Goal: Complete application form

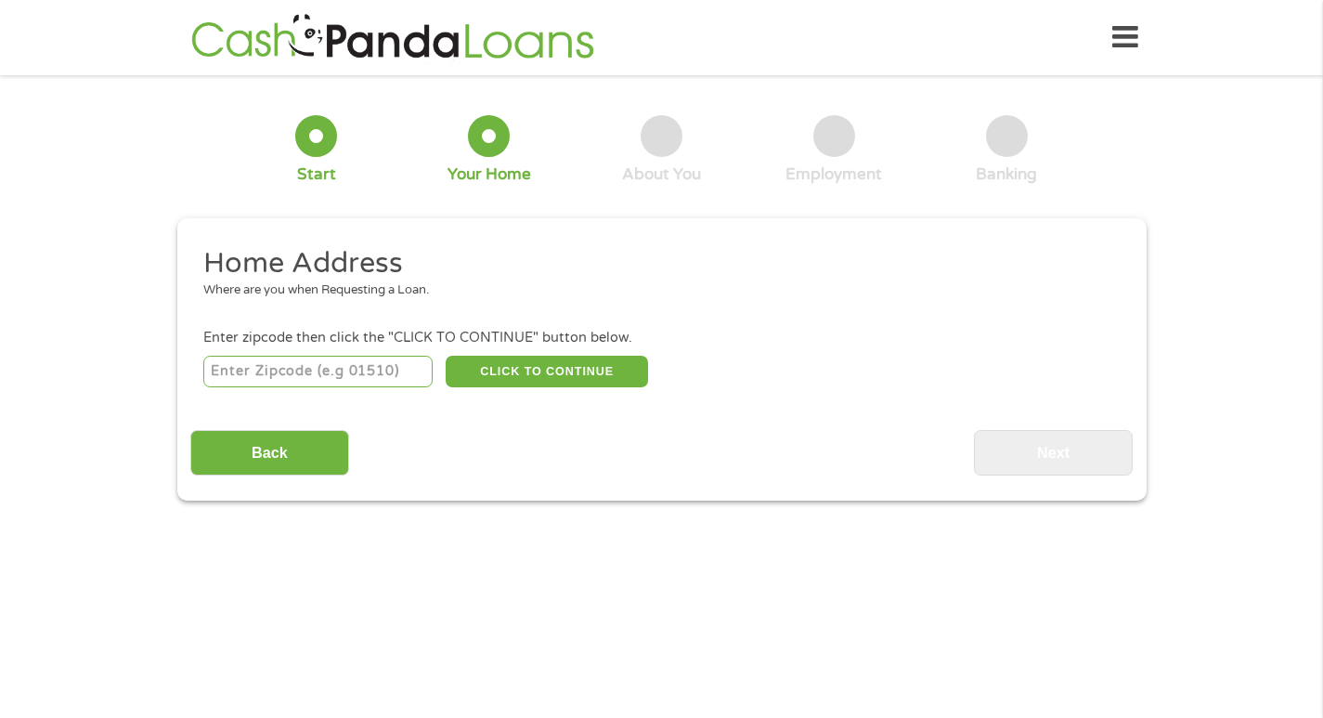
click at [369, 365] on input "number" at bounding box center [317, 372] width 229 height 32
type input "92555"
click at [588, 370] on button "CLICK TO CONTINUE" at bounding box center [547, 372] width 202 height 32
type input "92555"
type input "[PERSON_NAME][GEOGRAPHIC_DATA]"
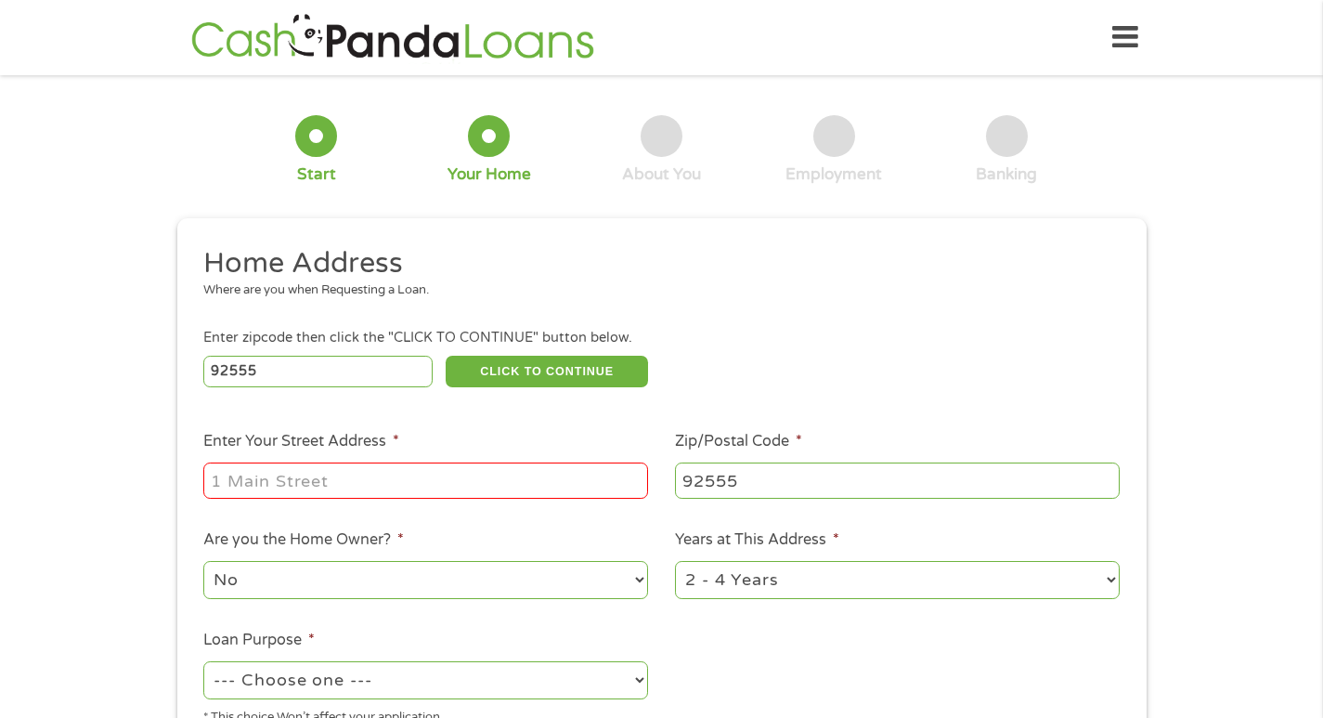
click at [422, 476] on input "Enter Your Street Address *" at bounding box center [425, 479] width 445 height 35
type input "[STREET_ADDRESS]"
click at [842, 566] on select "1 Year or less 1 - 2 Years 2 - 4 Years Over 4 Years" at bounding box center [897, 580] width 445 height 38
select select "60months"
click at [675, 561] on select "1 Year or less 1 - 2 Years 2 - 4 Years Over 4 Years" at bounding box center [897, 580] width 445 height 38
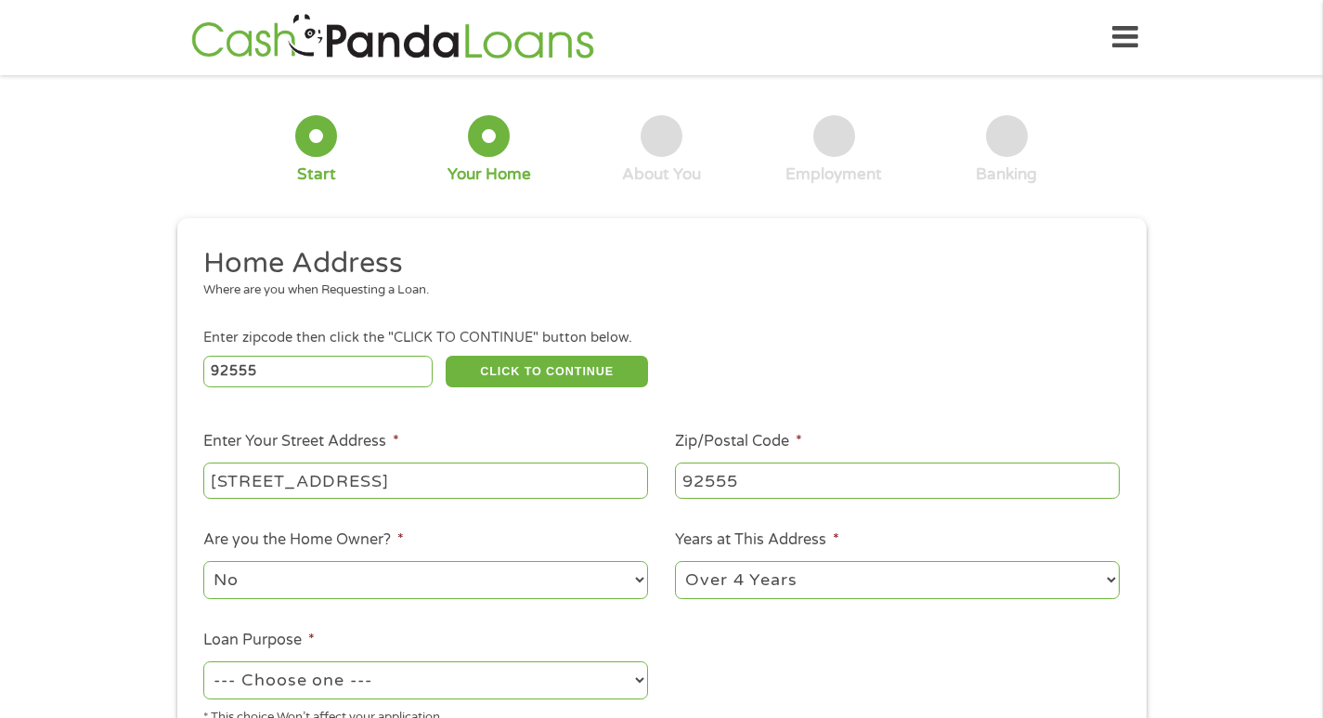
click at [475, 690] on select "--- Choose one --- Pay Bills Debt Consolidation Home Improvement Major Purchase…" at bounding box center [425, 680] width 445 height 38
select select "other"
click at [203, 661] on select "--- Choose one --- Pay Bills Debt Consolidation Home Improvement Major Purchase…" at bounding box center [425, 680] width 445 height 38
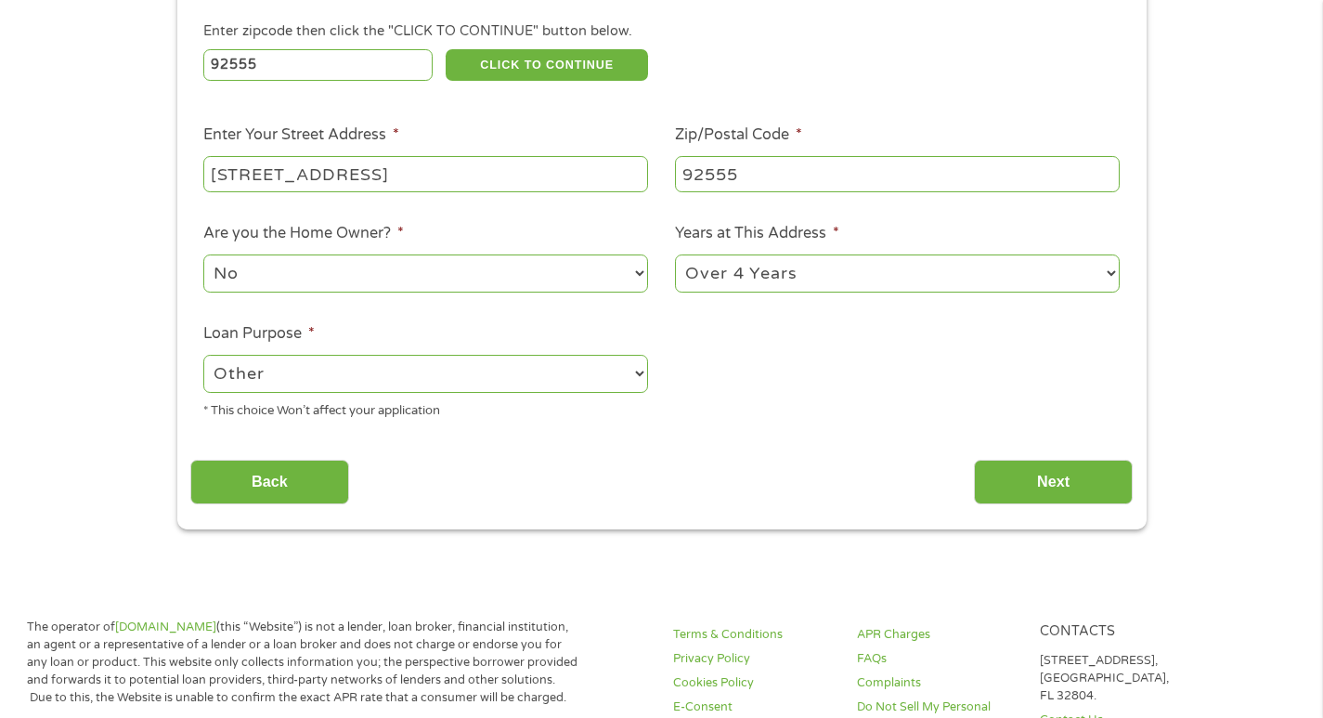
scroll to position [334, 0]
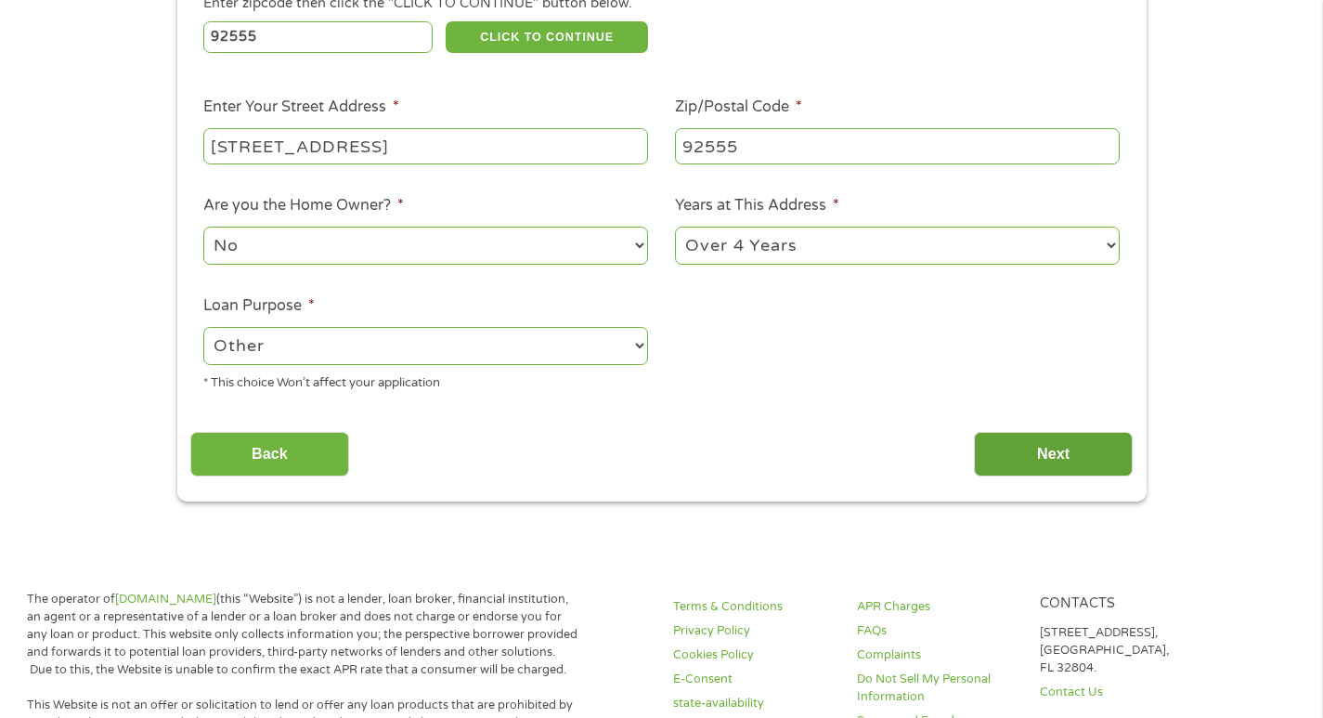
click at [1031, 461] on input "Next" at bounding box center [1053, 454] width 159 height 45
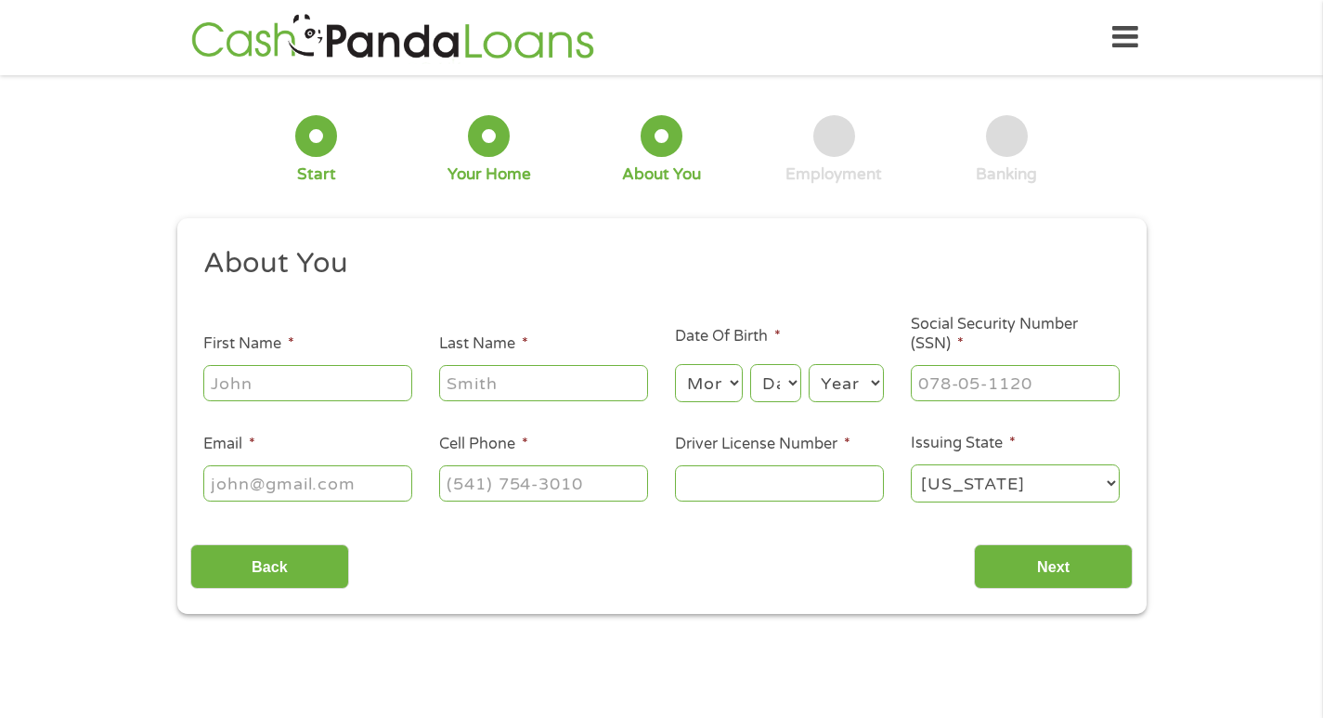
scroll to position [7, 7]
click at [329, 394] on input "First Name *" at bounding box center [307, 382] width 209 height 35
type input "[PERSON_NAME]"
type input "[EMAIL_ADDRESS][DOMAIN_NAME]"
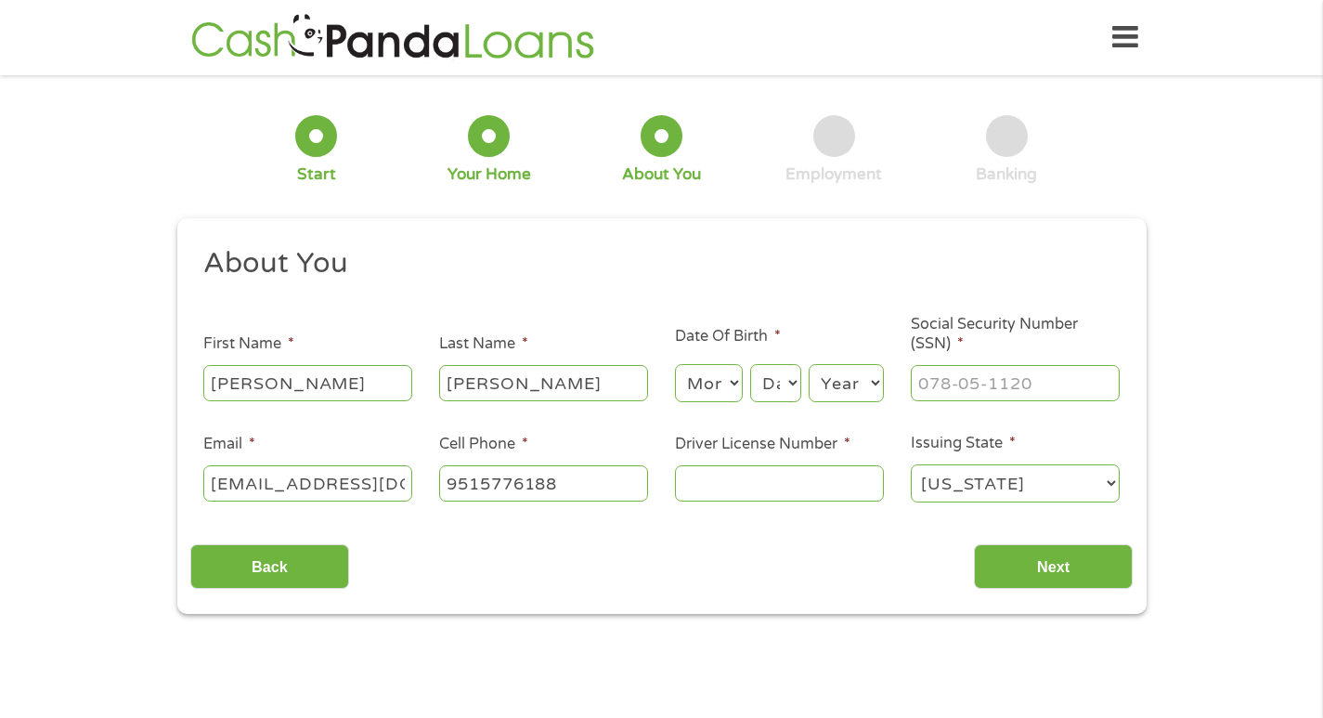
type input "[PHONE_NUMBER]"
click at [706, 390] on select "Month 1 2 3 4 5 6 7 8 9 10 11 12" at bounding box center [709, 383] width 68 height 38
select select "5"
click at [675, 364] on select "Month 1 2 3 4 5 6 7 8 9 10 11 12" at bounding box center [709, 383] width 68 height 38
click at [764, 388] on select "Day 1 2 3 4 5 6 7 8 9 10 11 12 13 14 15 16 17 18 19 20 21 22 23 24 25 26 27 28 …" at bounding box center [775, 383] width 50 height 38
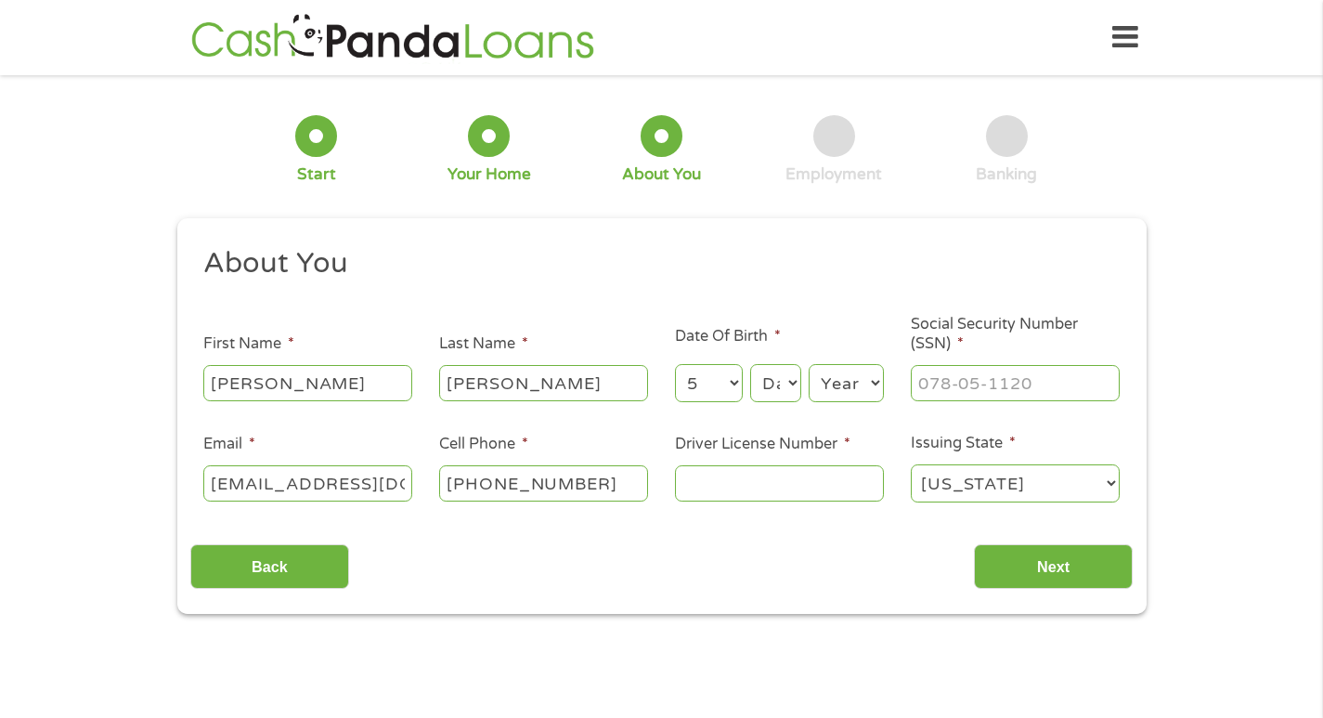
select select "11"
click at [750, 364] on select "Day 1 2 3 4 5 6 7 8 9 10 11 12 13 14 15 16 17 18 19 20 21 22 23 24 25 26 27 28 …" at bounding box center [775, 383] width 50 height 38
type input "___-__-____"
click at [937, 394] on input "___-__-____" at bounding box center [1015, 382] width 209 height 35
click at [835, 396] on select "Year [DATE] 2006 2005 2004 2003 2002 2001 2000 1999 1998 1997 1996 1995 1994 19…" at bounding box center [846, 383] width 75 height 38
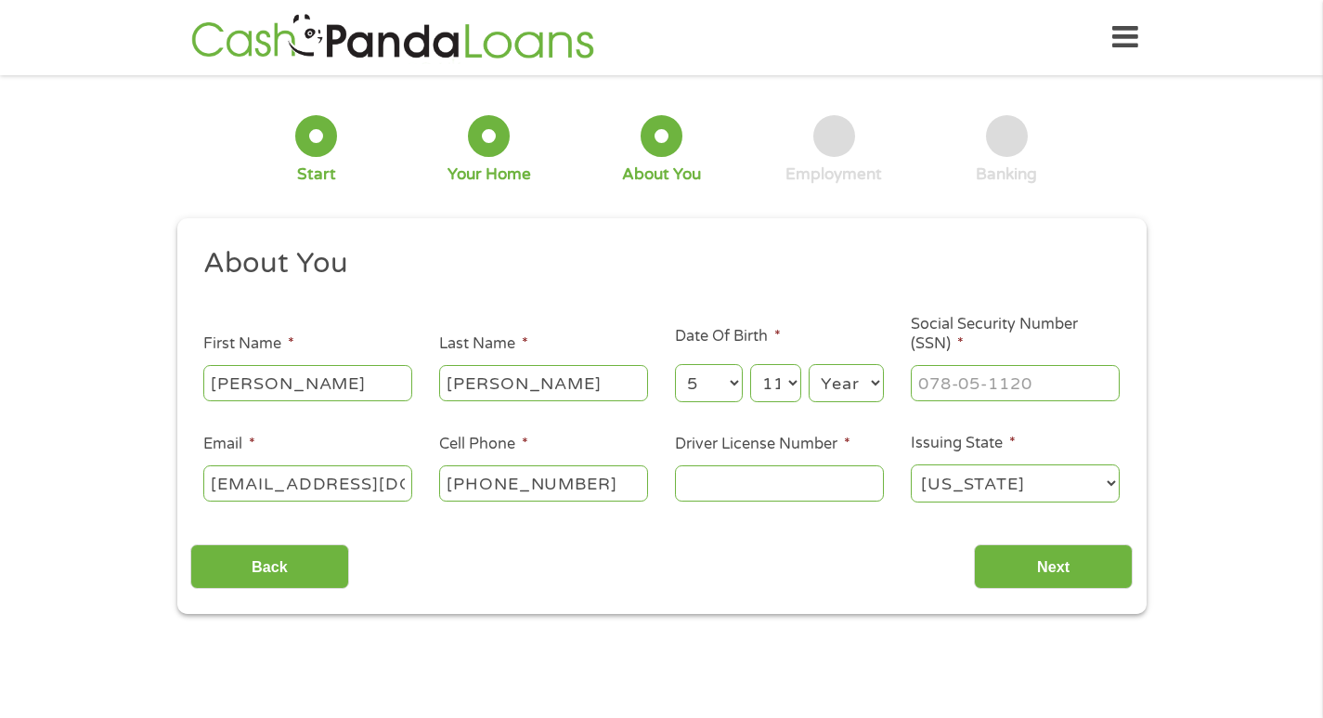
select select "1988"
click at [809, 364] on select "Year [DATE] 2006 2005 2004 2003 2002 2001 2000 1999 1998 1997 1996 1995 1994 19…" at bounding box center [846, 383] width 75 height 38
click at [988, 389] on input "___-__-____" at bounding box center [1015, 382] width 209 height 35
type input "603-24-7121"
click at [715, 491] on input "Driver License Number *" at bounding box center [779, 482] width 209 height 35
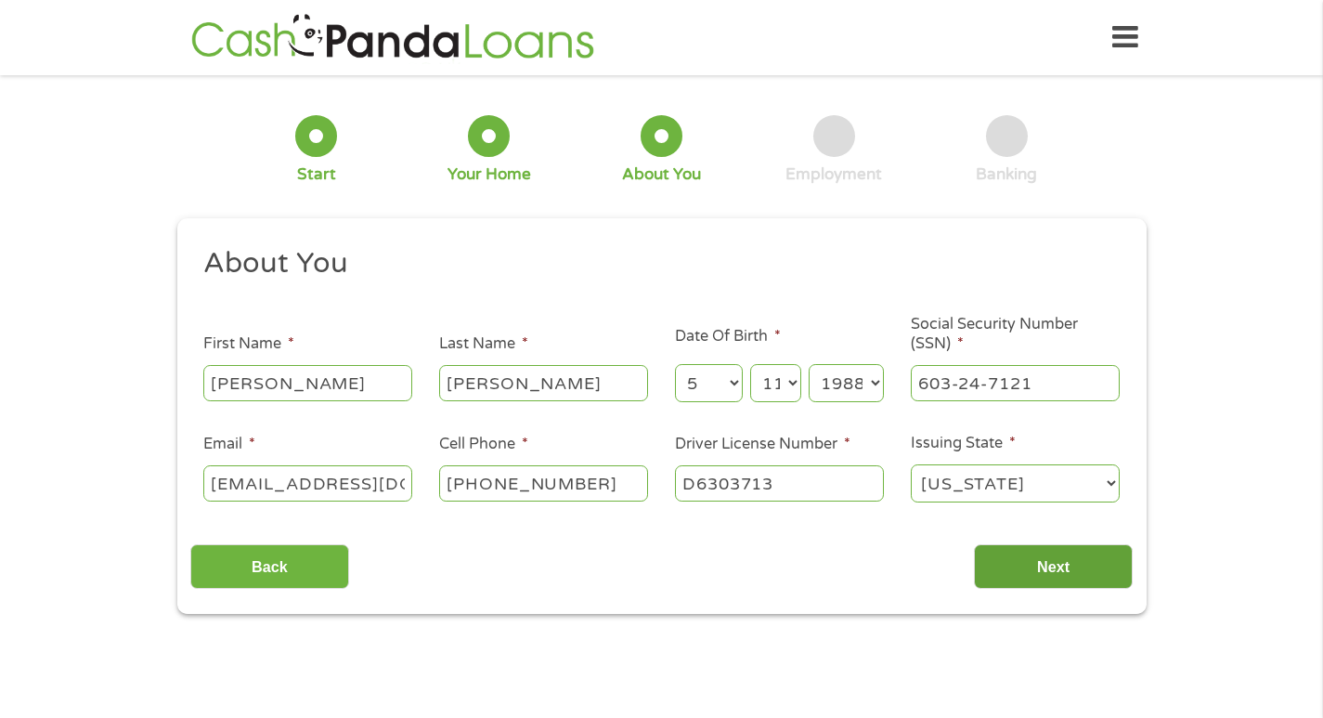
type input "D6303713"
click at [1026, 574] on input "Next" at bounding box center [1053, 566] width 159 height 45
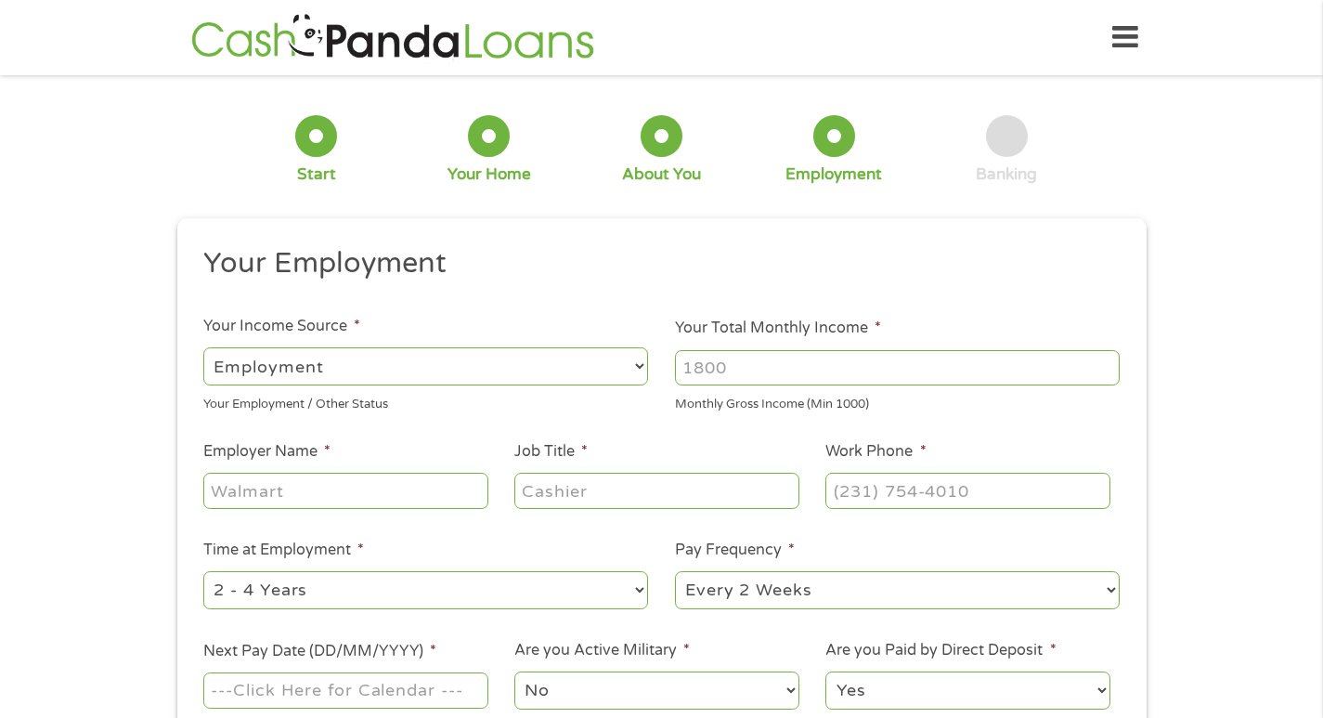
click at [715, 372] on input "Your Total Monthly Income *" at bounding box center [897, 367] width 445 height 35
type input "8000"
click at [370, 495] on input "Employer Name *" at bounding box center [345, 490] width 284 height 35
type input "TMI"
click at [586, 501] on input "Job Title *" at bounding box center [656, 490] width 284 height 35
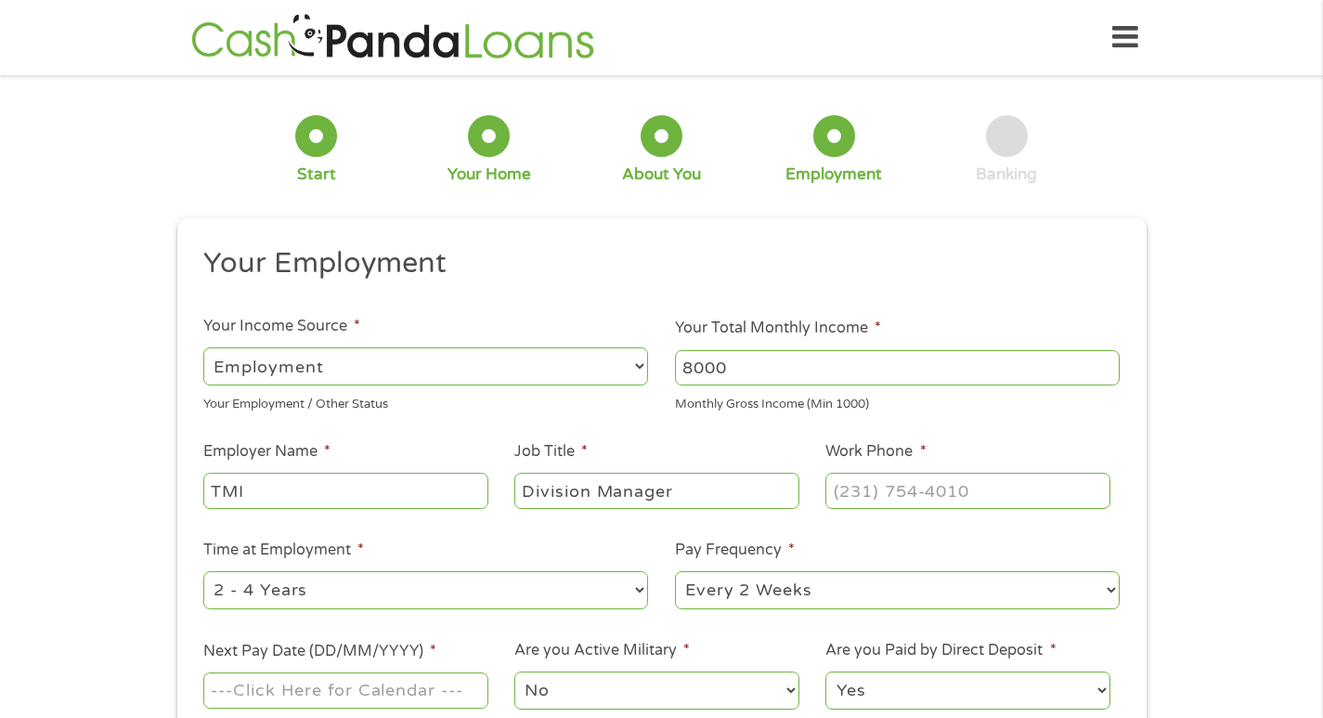
type input "Division Manager"
click at [850, 490] on input "(___) ___-____" at bounding box center [967, 490] width 284 height 35
type input "[PHONE_NUMBER]"
click at [475, 611] on div "--- Choose one --- 1 Year or less 1 - 2 Years 2 - 4 Years Over 4 Years" at bounding box center [425, 590] width 445 height 45
click at [422, 575] on select "--- Choose one --- 1 Year or less 1 - 2 Years 2 - 4 Years Over 4 Years" at bounding box center [425, 590] width 445 height 38
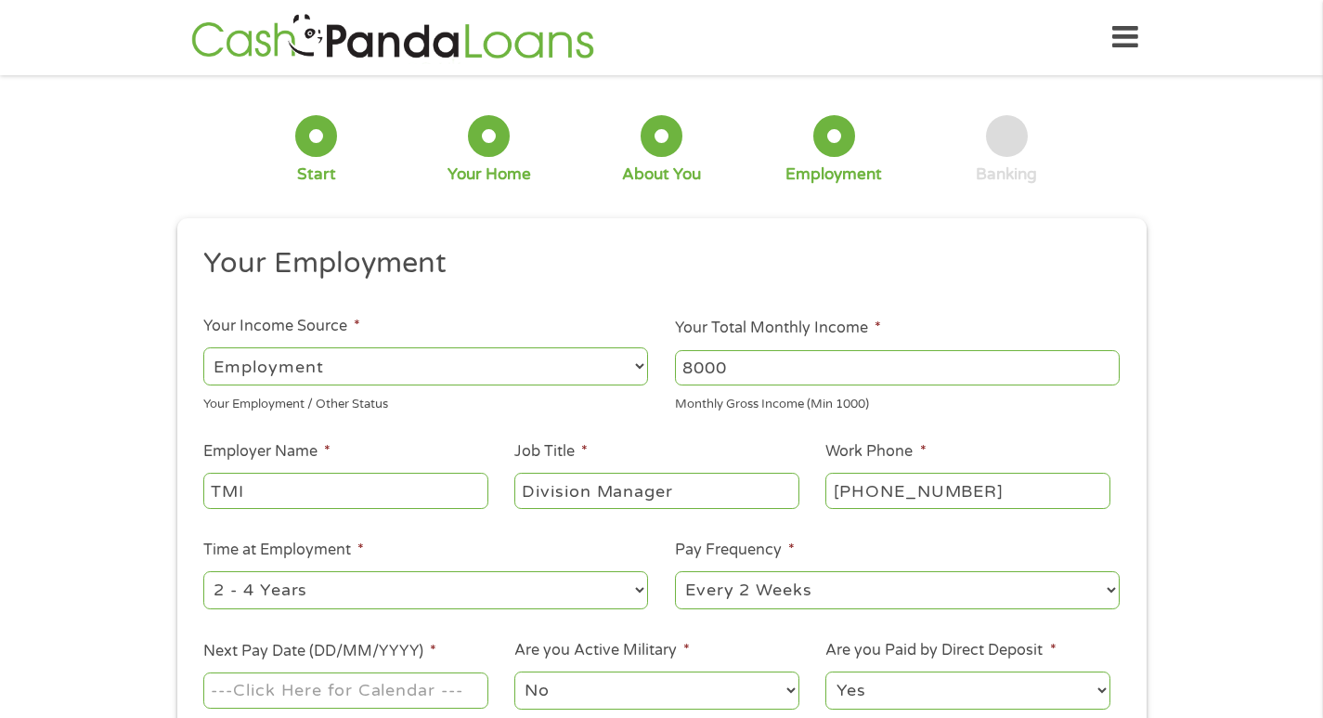
select select "60months"
click at [203, 571] on select "--- Choose one --- 1 Year or less 1 - 2 Years 2 - 4 Years Over 4 Years" at bounding box center [425, 590] width 445 height 38
click at [719, 597] on select "--- Choose one --- Every 2 Weeks Every Week Monthly Semi-Monthly" at bounding box center [897, 590] width 445 height 38
select select "semimonthly"
click at [675, 571] on select "--- Choose one --- Every 2 Weeks Every Week Monthly Semi-Monthly" at bounding box center [897, 590] width 445 height 38
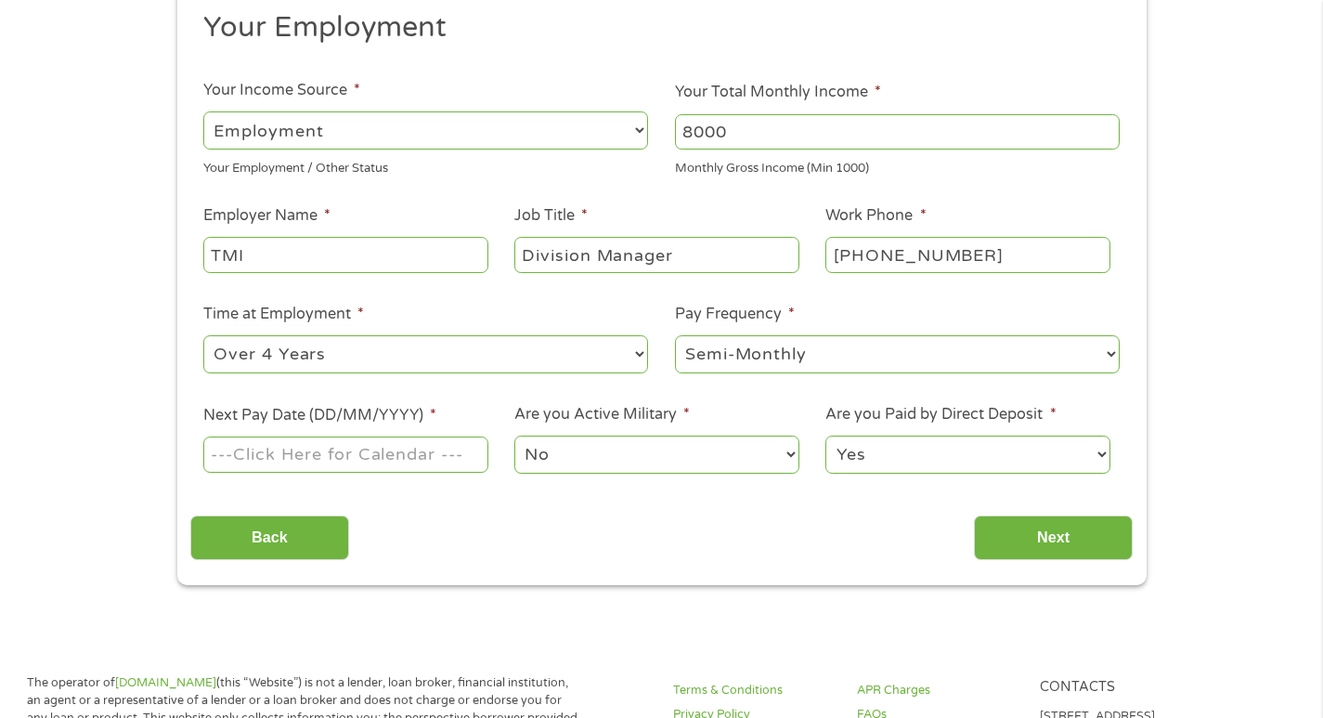
scroll to position [254, 0]
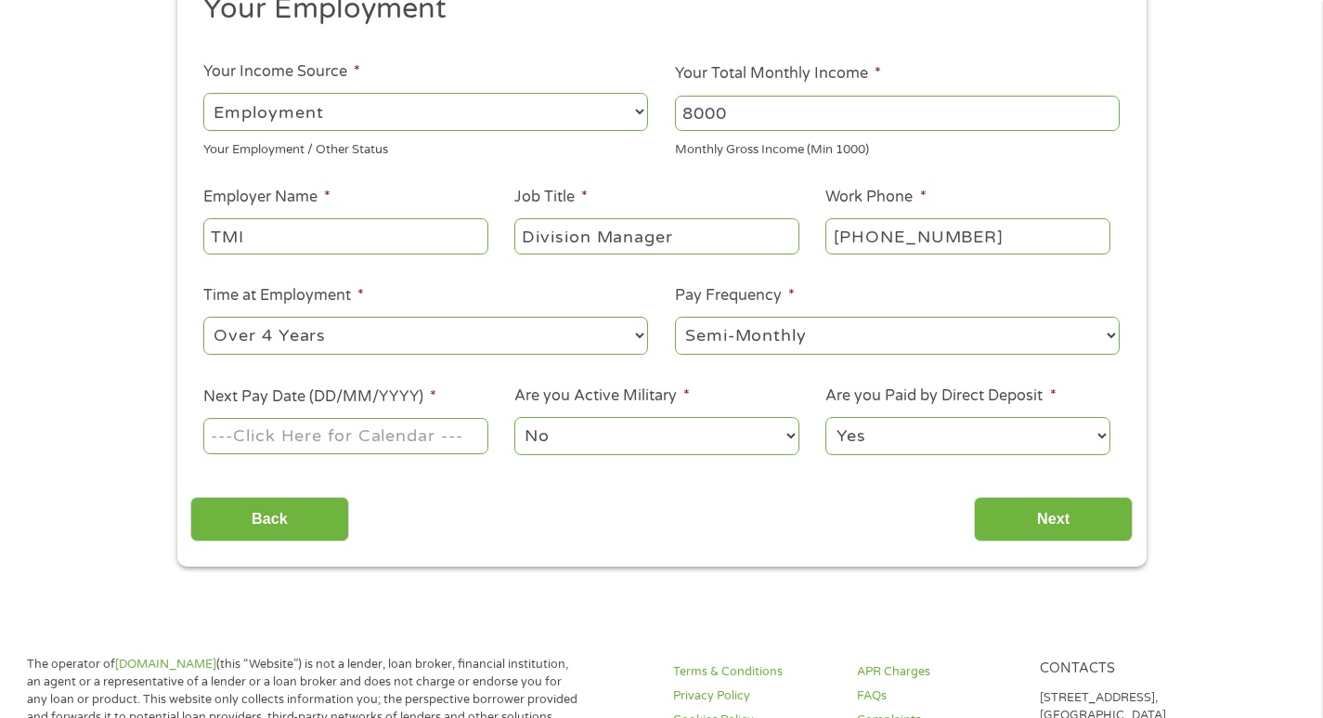
click at [390, 434] on input "Next Pay Date (DD/MM/YYYY) *" at bounding box center [345, 435] width 284 height 35
type input "[DATE]"
click at [1016, 534] on input "Next" at bounding box center [1053, 519] width 159 height 45
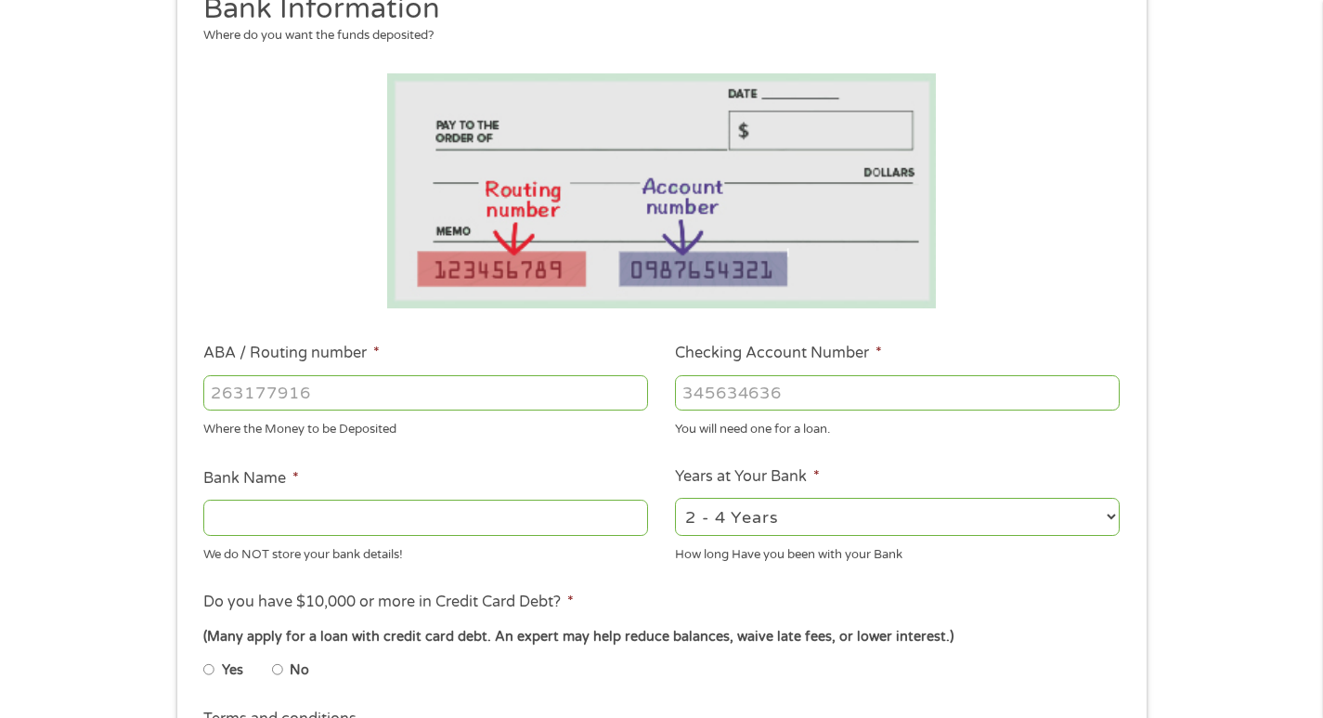
scroll to position [0, 0]
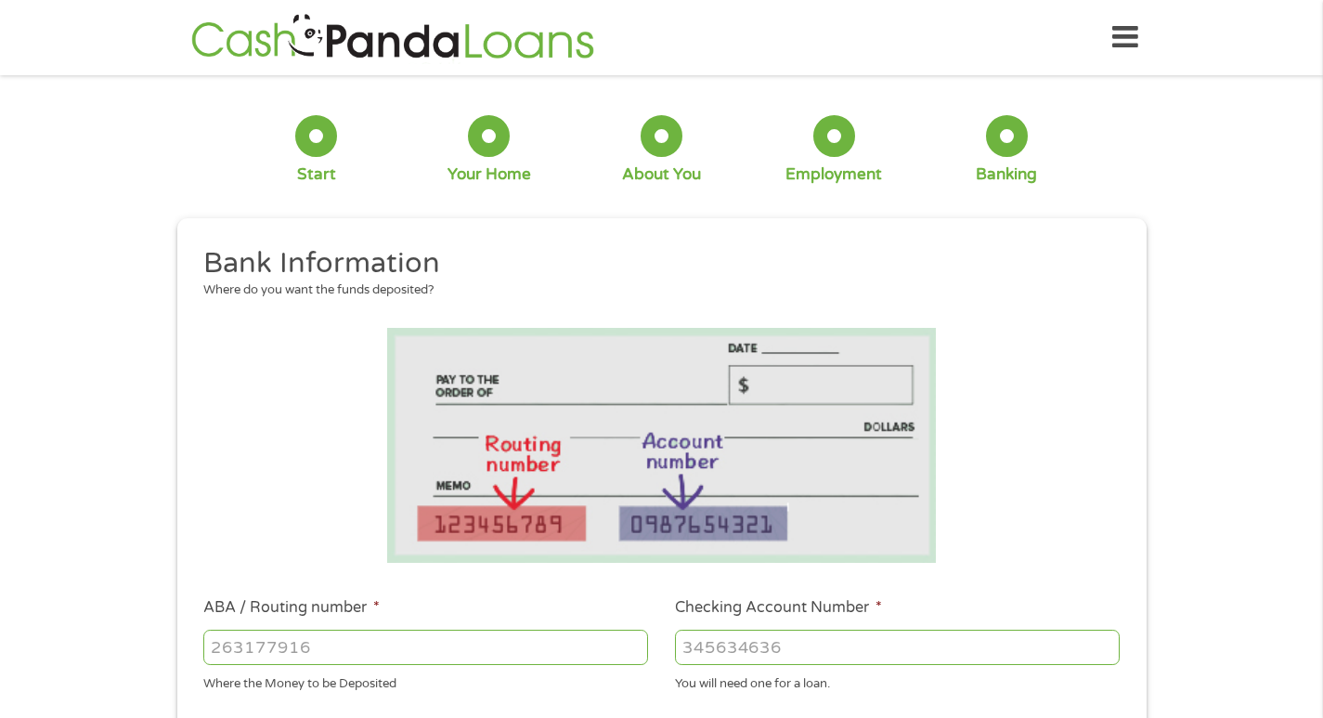
click at [342, 647] on input "ABA / Routing number *" at bounding box center [425, 646] width 445 height 35
type input "256074974"
type input "NAVY FEDERAL CREDIT UNION"
type input "256074974"
click at [750, 650] on input "Checking Account Number *" at bounding box center [897, 646] width 445 height 35
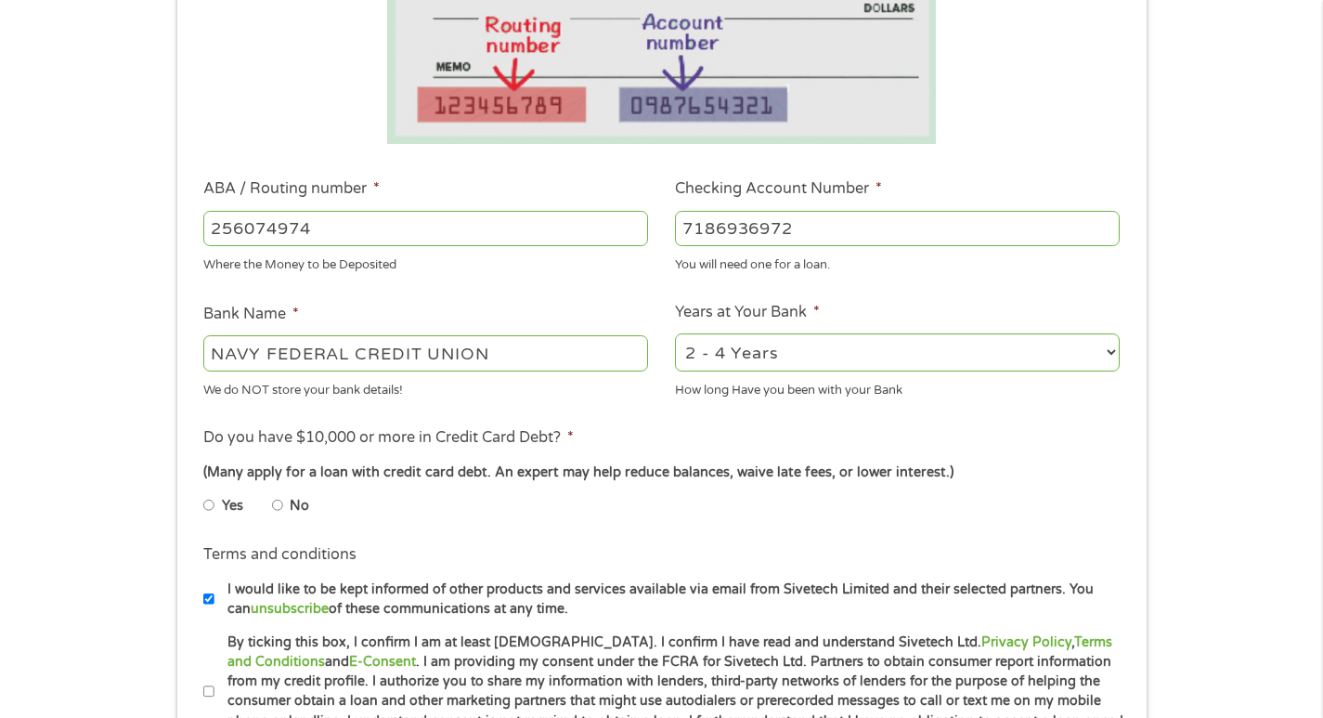
scroll to position [411, 0]
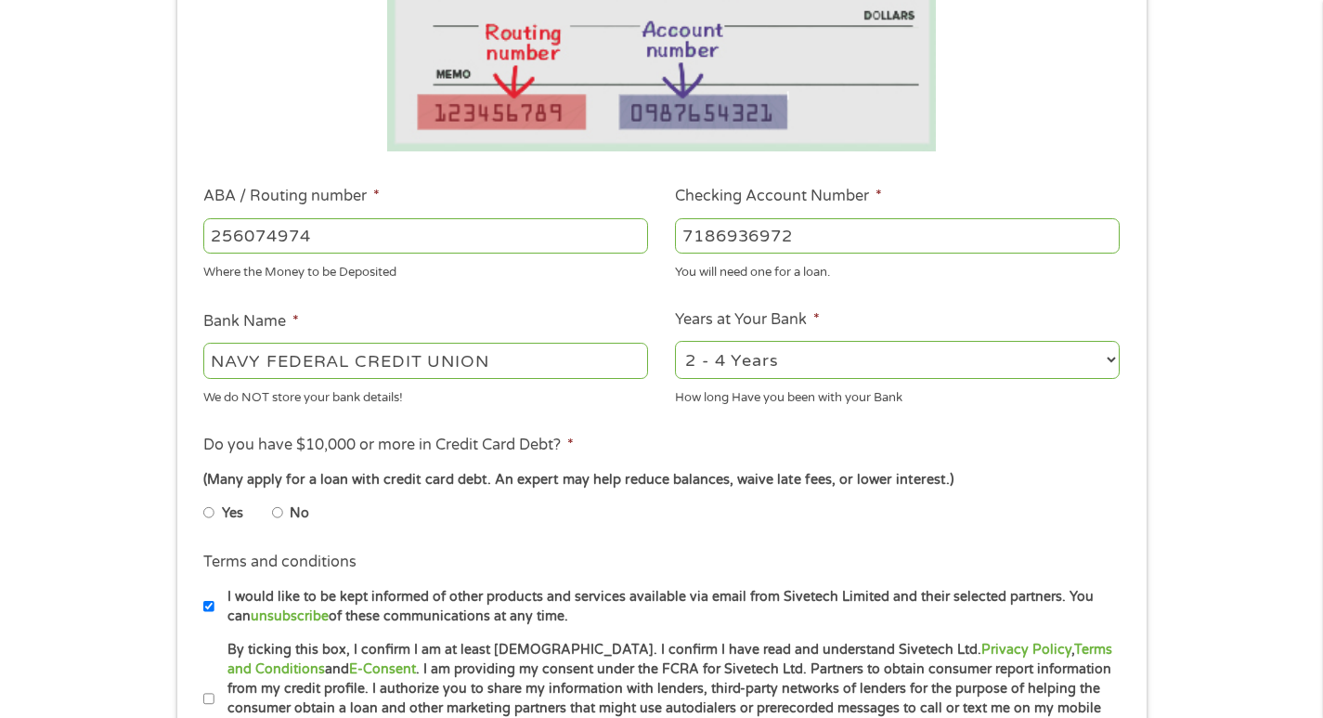
type input "7186936972"
click at [876, 342] on select "2 - 4 Years 6 - 12 Months 1 - 2 Years Over 4 Years" at bounding box center [897, 360] width 445 height 38
select select "60months"
click at [675, 341] on select "2 - 4 Years 6 - 12 Months 1 - 2 Years Over 4 Years" at bounding box center [897, 360] width 445 height 38
click at [291, 515] on label "No" at bounding box center [299, 513] width 19 height 20
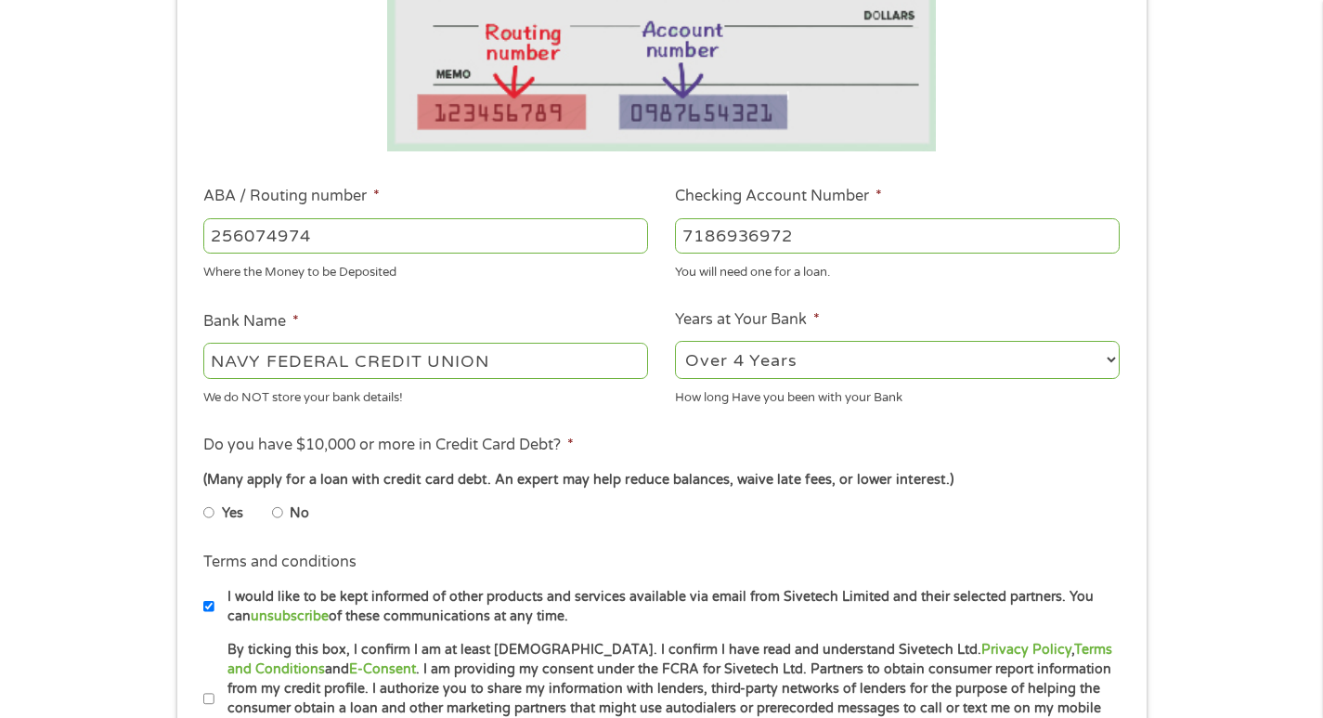
click at [283, 515] on input "No" at bounding box center [277, 513] width 11 height 30
radio input "true"
click at [215, 699] on label "By ticking this box, I confirm I am at least [DEMOGRAPHIC_DATA]. I confirm I ha…" at bounding box center [669, 699] width 911 height 119
click at [214, 699] on input "By ticking this box, I confirm I am at least [DEMOGRAPHIC_DATA]. I confirm I ha…" at bounding box center [208, 699] width 11 height 30
checkbox input "true"
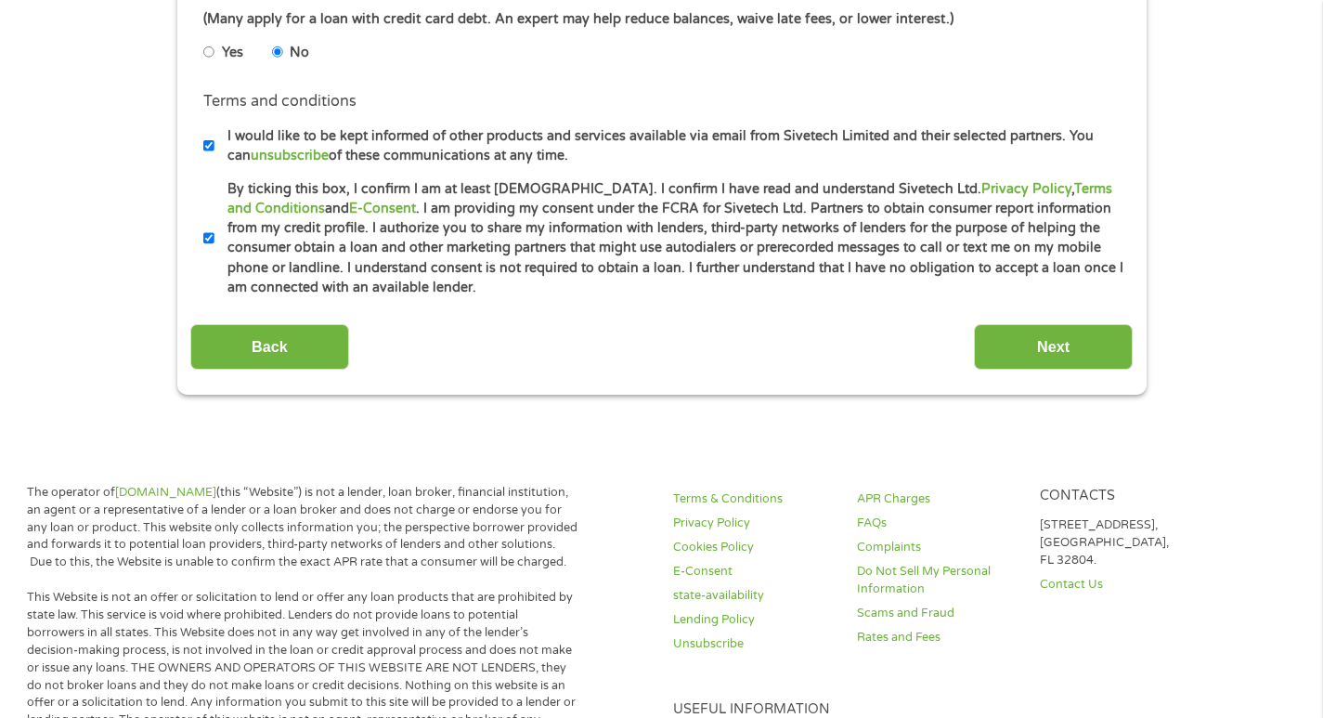
scroll to position [872, 0]
click at [1026, 348] on input "Next" at bounding box center [1053, 346] width 159 height 45
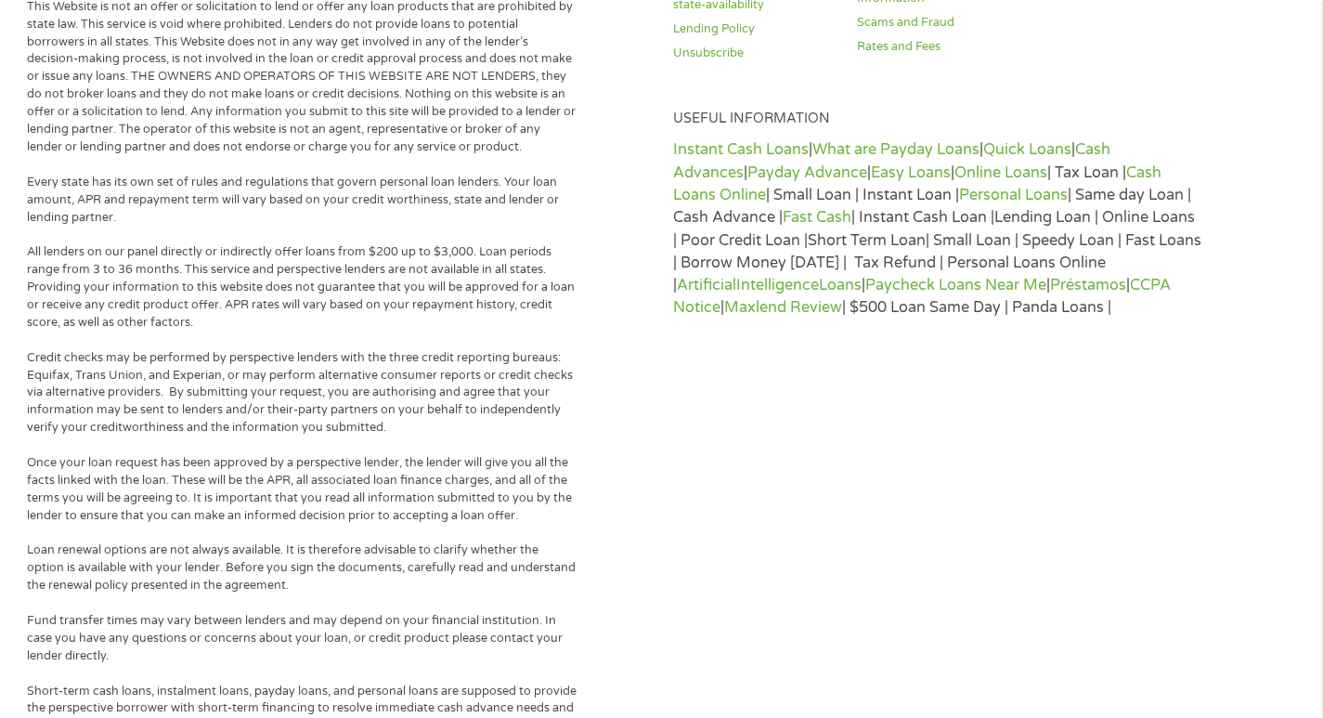
scroll to position [0, 0]
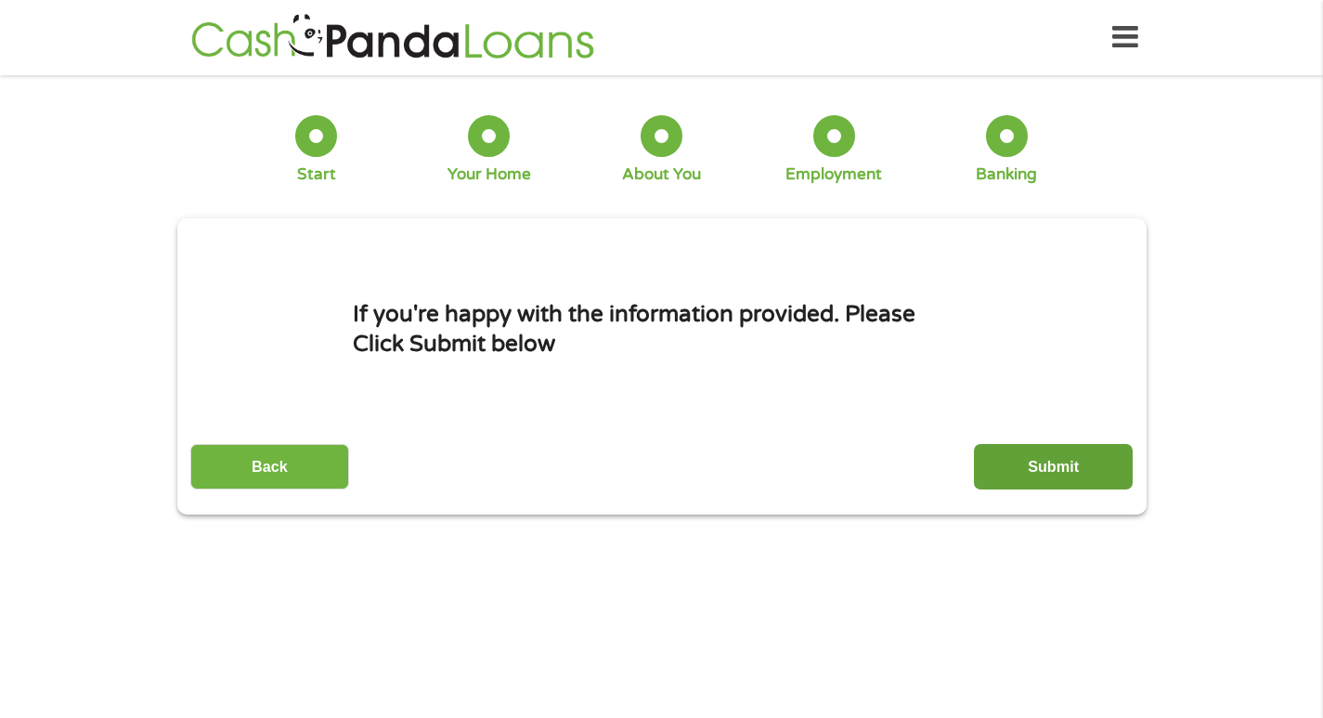
click at [1085, 467] on input "Submit" at bounding box center [1053, 466] width 159 height 45
